Goal: Entertainment & Leisure: Browse casually

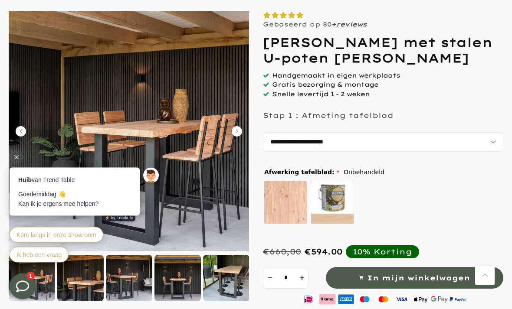
scroll to position [84, 0]
click at [236, 129] on icon "Carousel Next Arrow" at bounding box center [236, 131] width 10 height 10
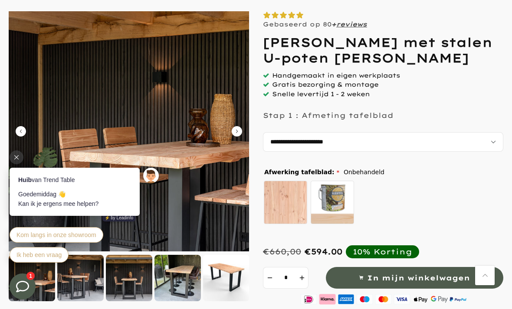
click at [237, 128] on icon "Carousel Next Arrow" at bounding box center [236, 131] width 10 height 10
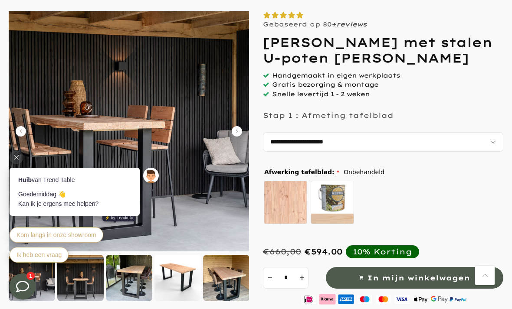
click at [239, 127] on icon "Carousel Next Arrow" at bounding box center [236, 131] width 10 height 10
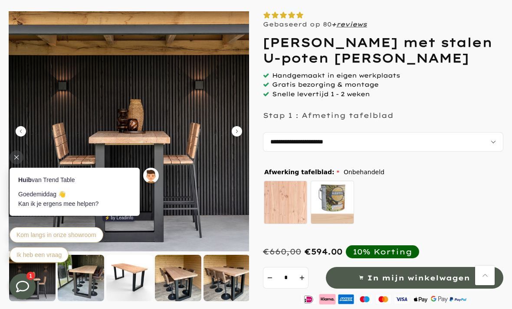
click at [238, 123] on img at bounding box center [129, 131] width 240 height 240
click at [236, 129] on icon "Carousel Next Arrow" at bounding box center [236, 131] width 10 height 10
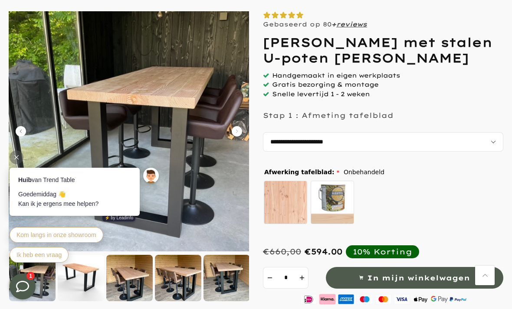
click at [237, 130] on icon "Carousel Next Arrow" at bounding box center [236, 131] width 10 height 10
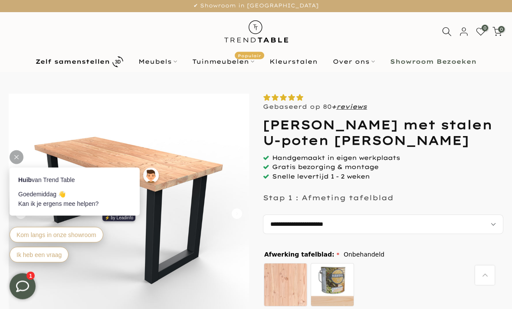
scroll to position [0, 0]
